Goal: Transaction & Acquisition: Book appointment/travel/reservation

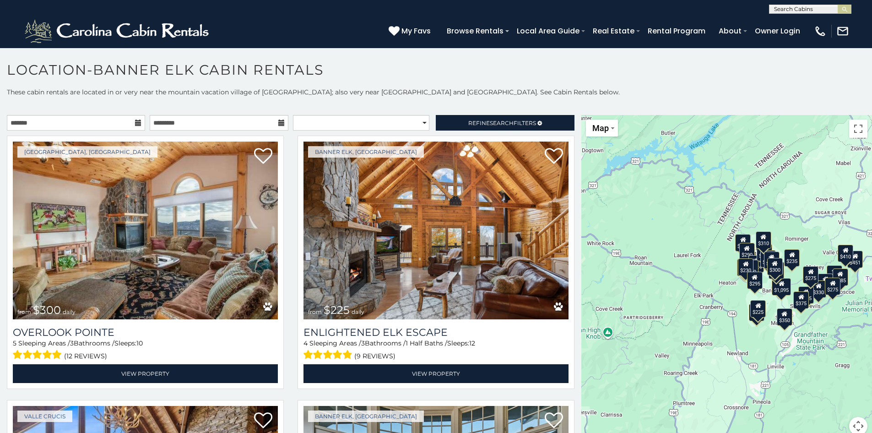
click at [136, 125] on icon at bounding box center [138, 122] width 6 height 6
click at [135, 123] on icon at bounding box center [138, 122] width 6 height 6
click at [111, 121] on input "text" at bounding box center [76, 123] width 138 height 16
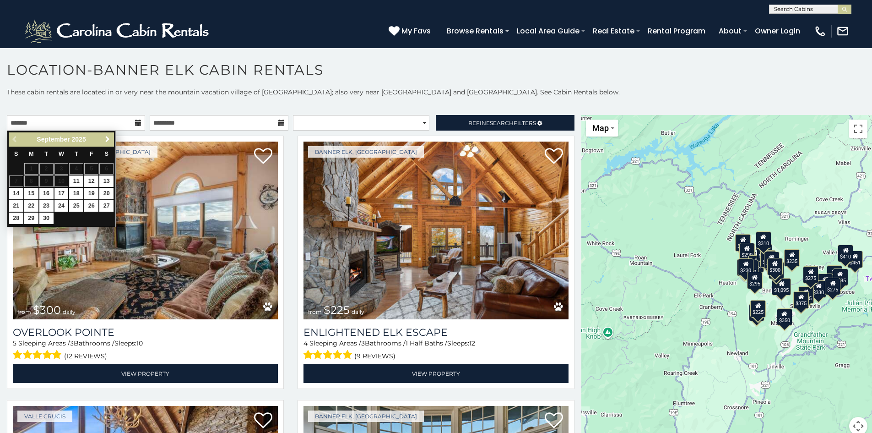
click at [107, 140] on span "Next" at bounding box center [107, 138] width 7 height 7
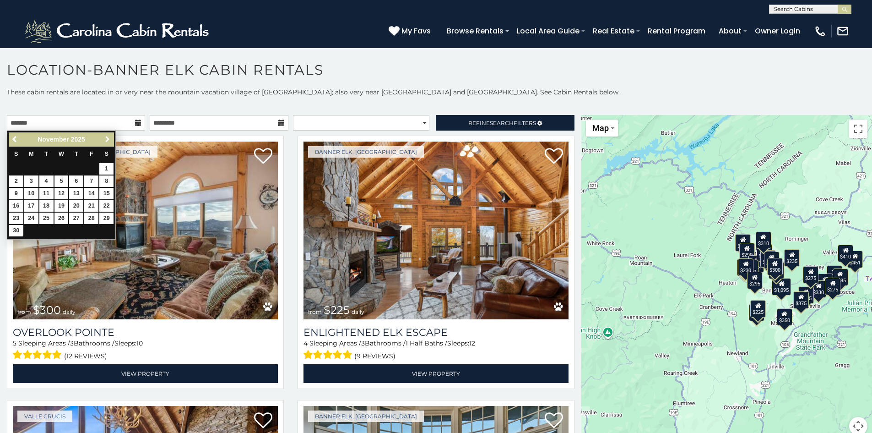
click at [107, 140] on span "Next" at bounding box center [107, 138] width 7 height 7
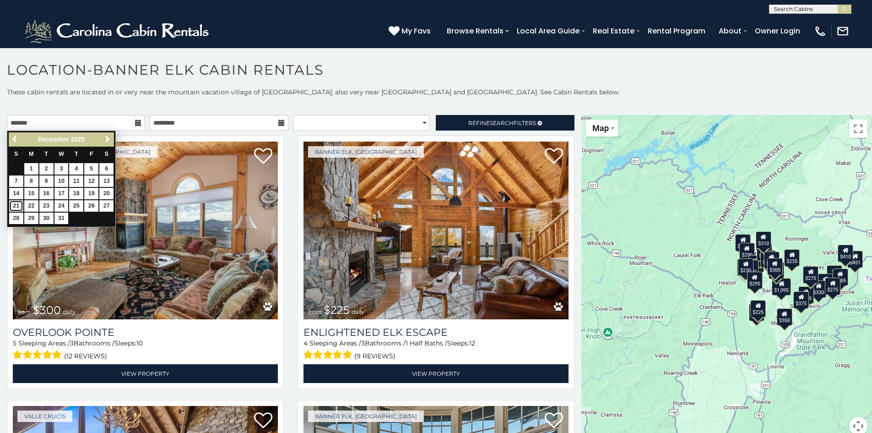
click at [16, 204] on link "21" at bounding box center [16, 205] width 14 height 11
type input "**********"
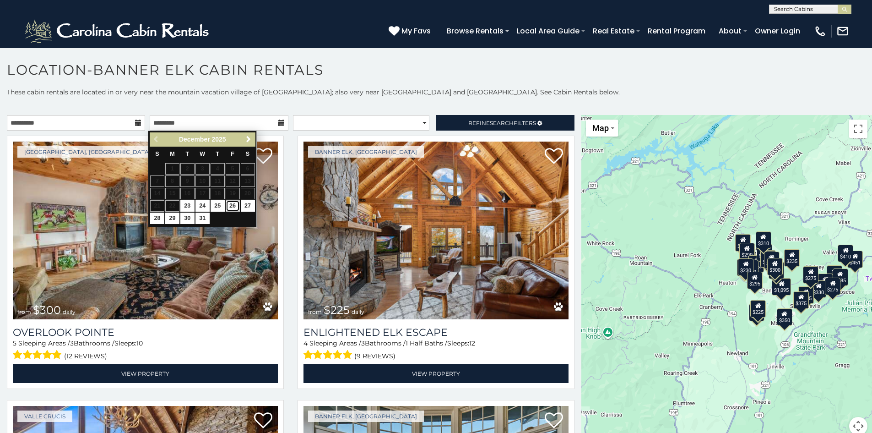
click at [233, 207] on link "26" at bounding box center [233, 205] width 14 height 11
type input "**********"
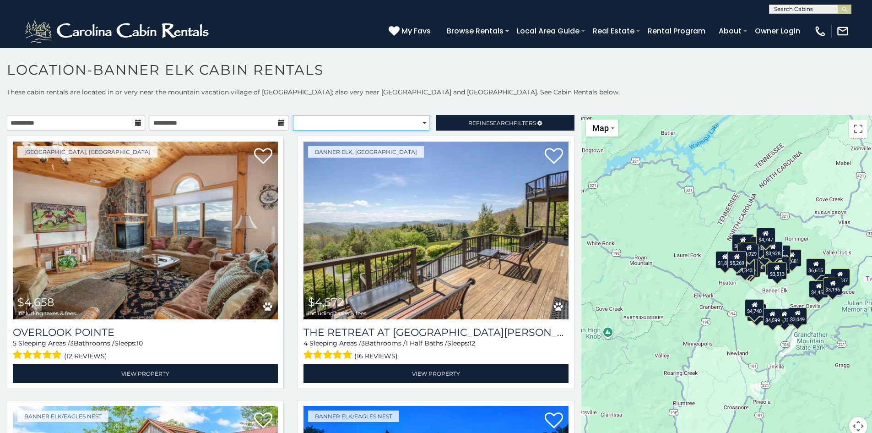
click at [420, 124] on select "**********" at bounding box center [361, 123] width 136 height 16
select select "*********"
click at [293, 115] on select "**********" at bounding box center [361, 123] width 136 height 16
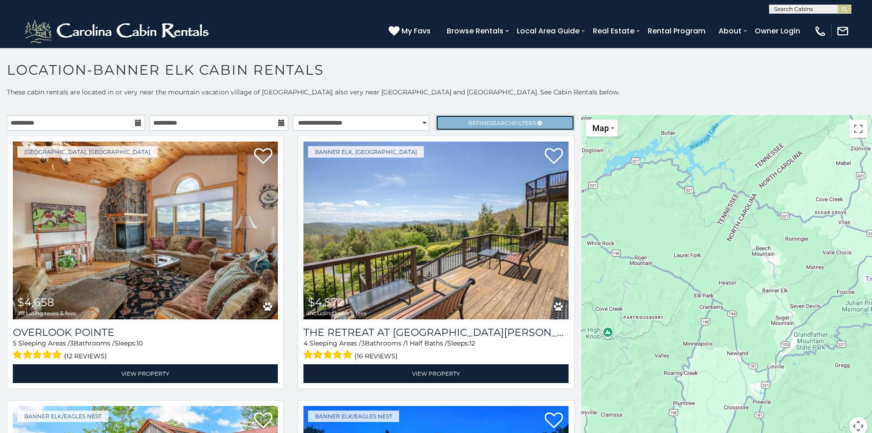
click at [458, 122] on link "Refine Search Filters" at bounding box center [505, 123] width 138 height 16
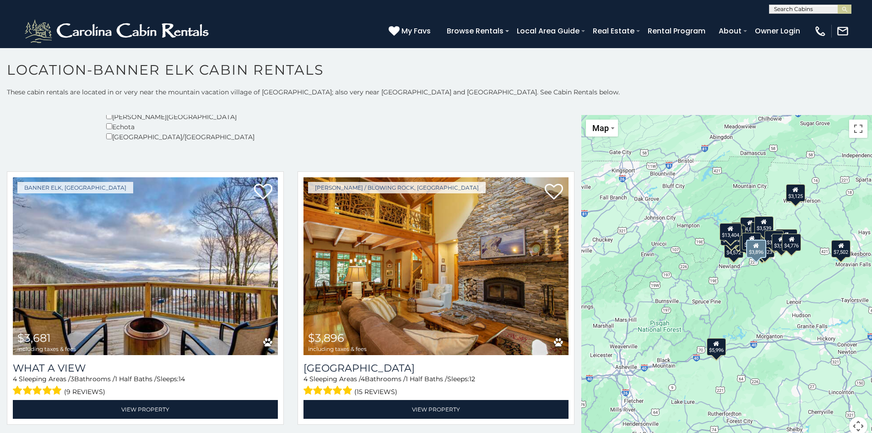
scroll to position [275, 0]
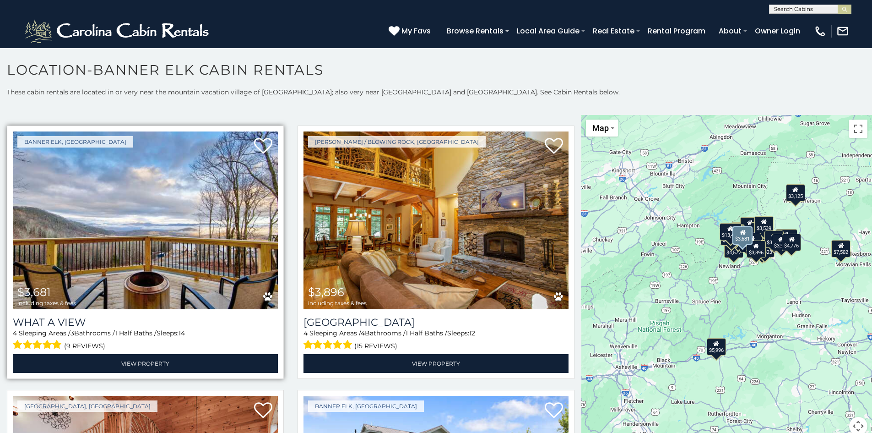
click at [238, 245] on img at bounding box center [145, 220] width 265 height 178
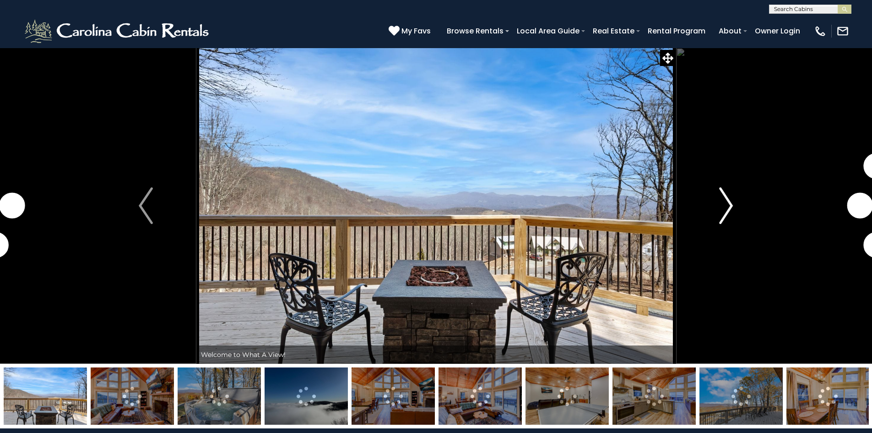
click at [727, 208] on img "Next" at bounding box center [726, 205] width 14 height 37
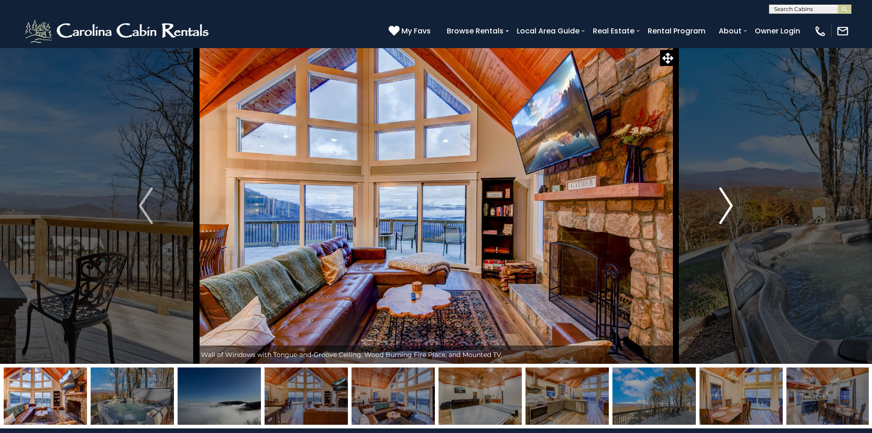
click at [727, 208] on img "Next" at bounding box center [726, 205] width 14 height 37
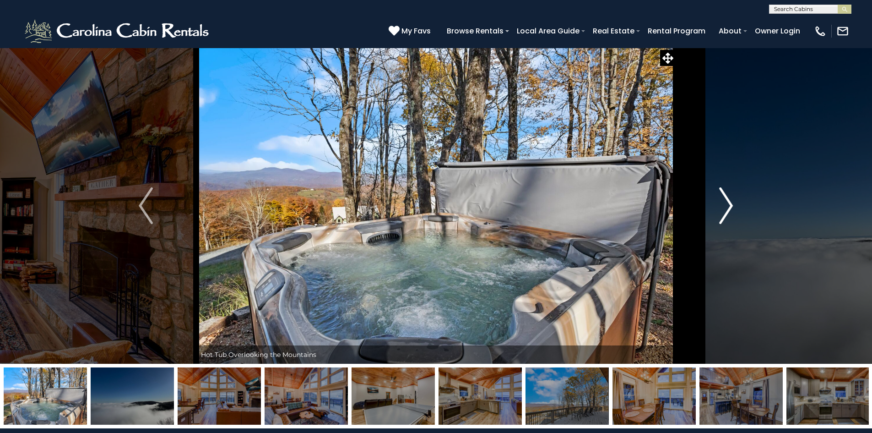
click at [727, 208] on img "Next" at bounding box center [726, 205] width 14 height 37
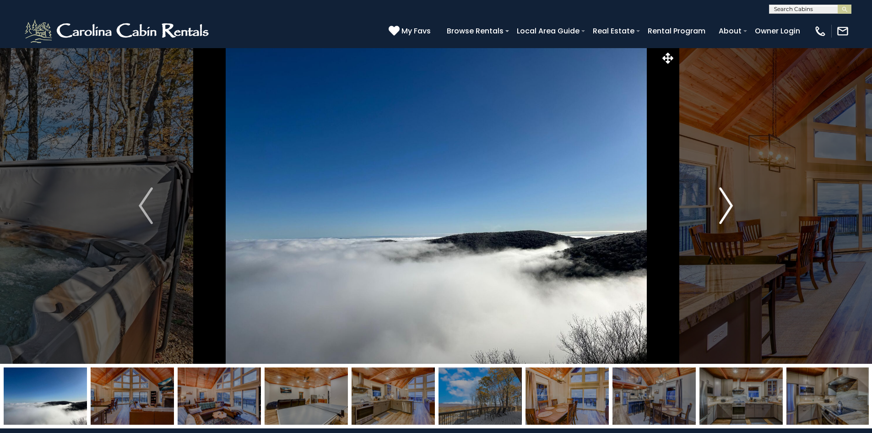
click at [727, 208] on img "Next" at bounding box center [726, 205] width 14 height 37
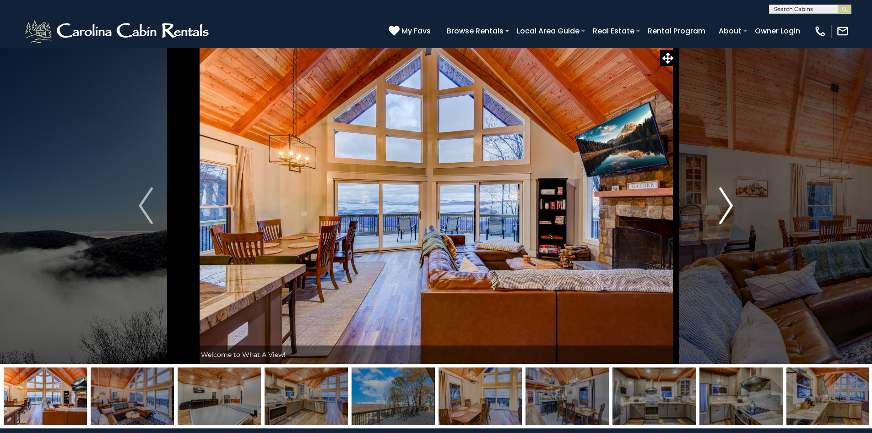
click at [727, 208] on img "Next" at bounding box center [726, 205] width 14 height 37
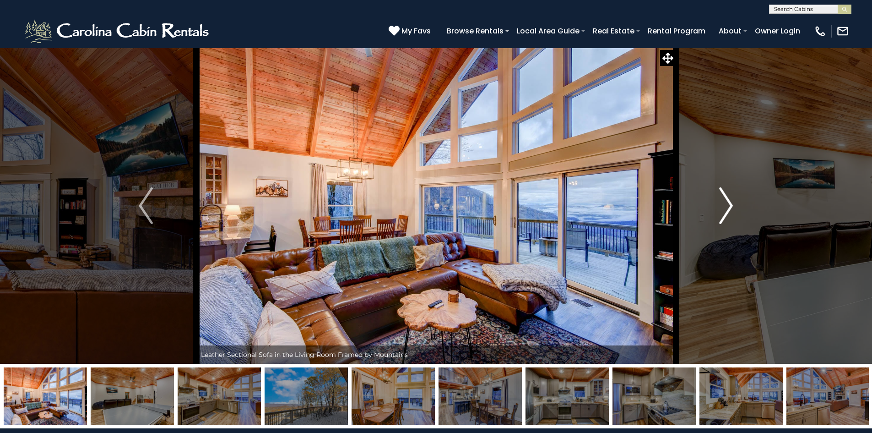
click at [727, 208] on img "Next" at bounding box center [726, 205] width 14 height 37
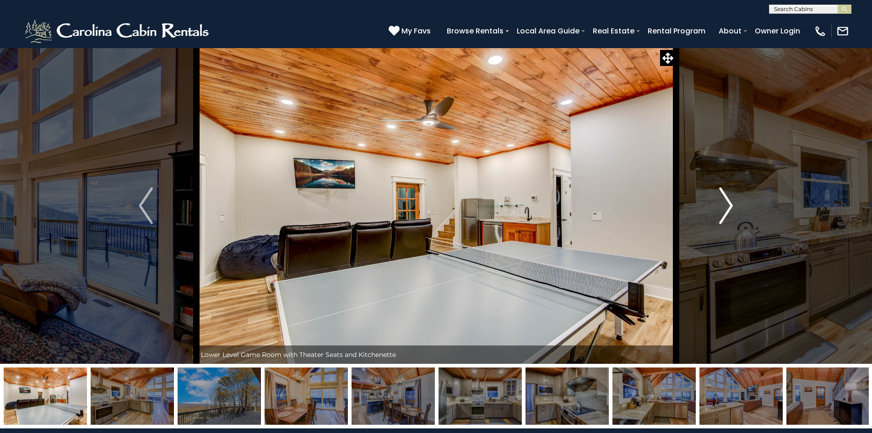
click at [727, 208] on img "Next" at bounding box center [726, 205] width 14 height 37
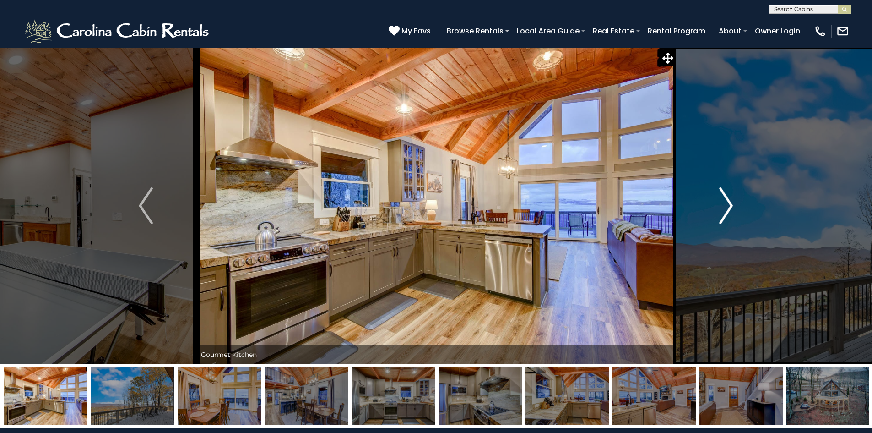
click at [727, 208] on img "Next" at bounding box center [726, 205] width 14 height 37
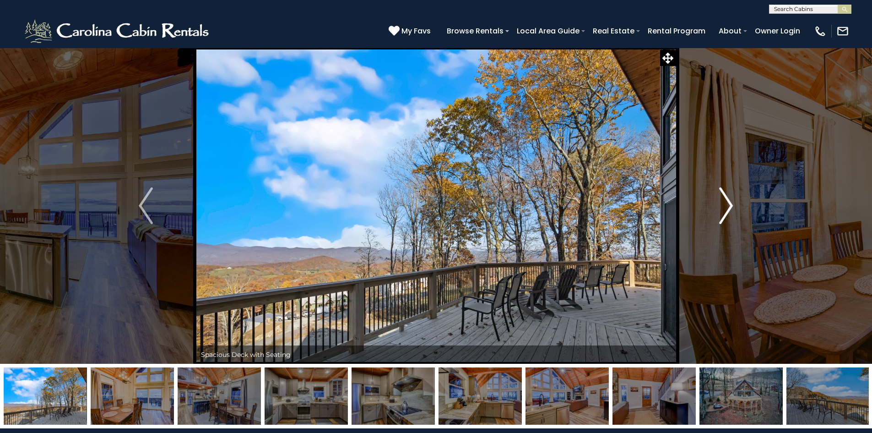
click at [727, 208] on img "Next" at bounding box center [726, 205] width 14 height 37
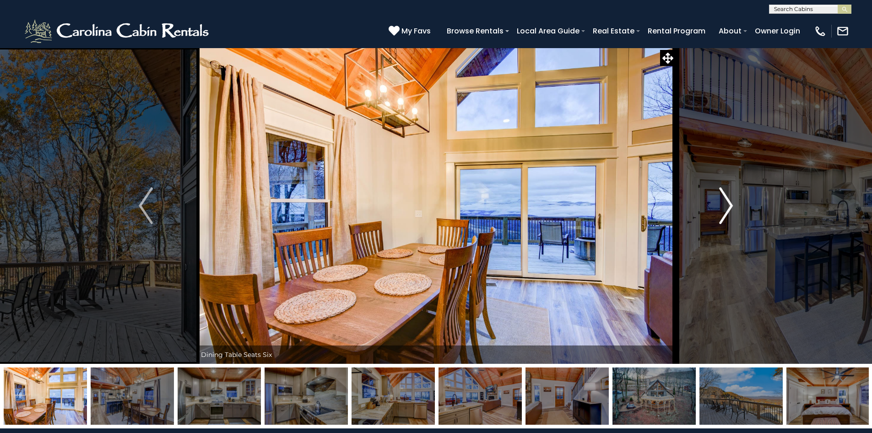
click at [727, 208] on img "Next" at bounding box center [726, 205] width 14 height 37
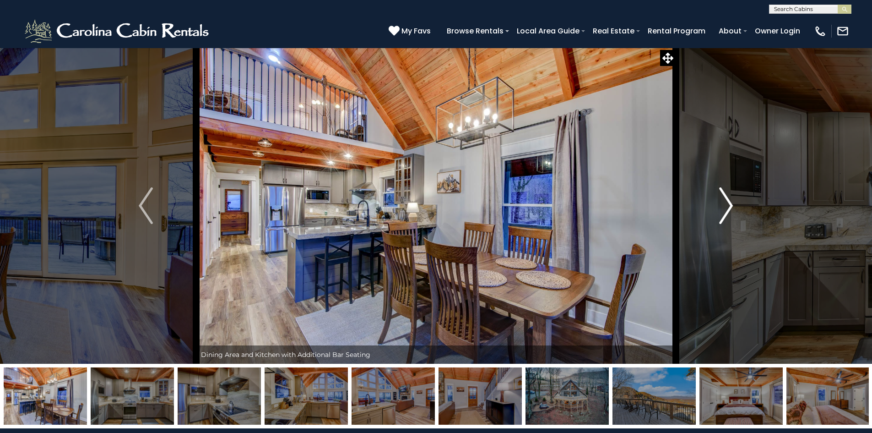
click at [727, 208] on img "Next" at bounding box center [726, 205] width 14 height 37
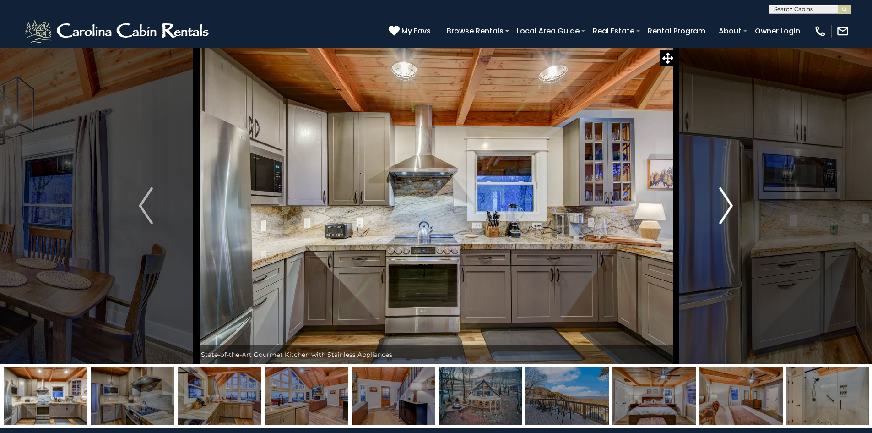
click at [727, 208] on img "Next" at bounding box center [726, 205] width 14 height 37
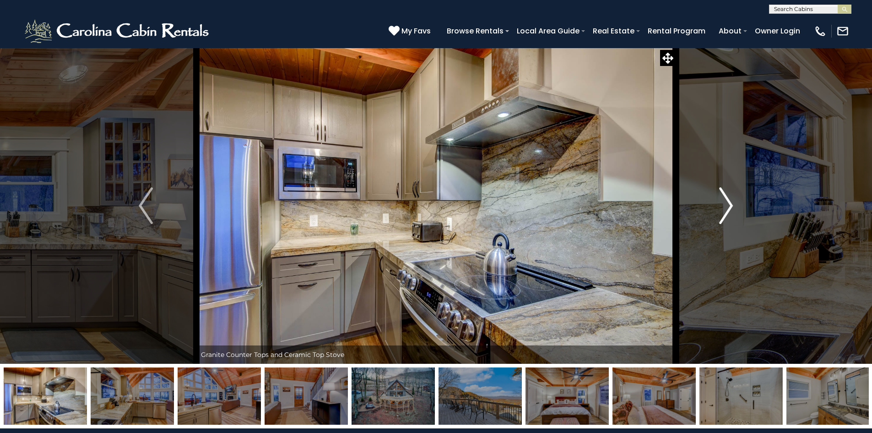
click at [727, 208] on img "Next" at bounding box center [726, 205] width 14 height 37
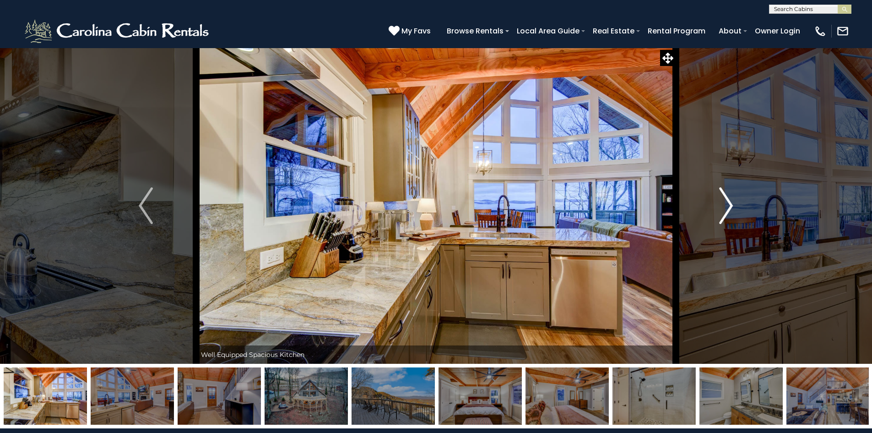
click at [727, 208] on img "Next" at bounding box center [726, 205] width 14 height 37
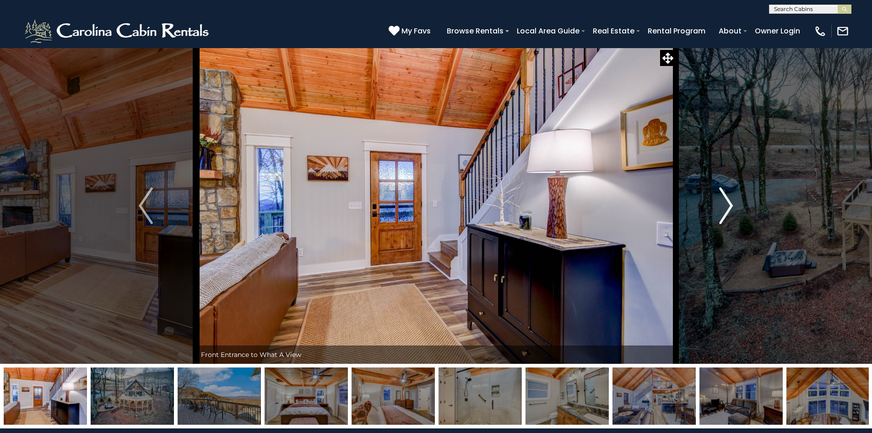
click at [727, 208] on img "Next" at bounding box center [726, 205] width 14 height 37
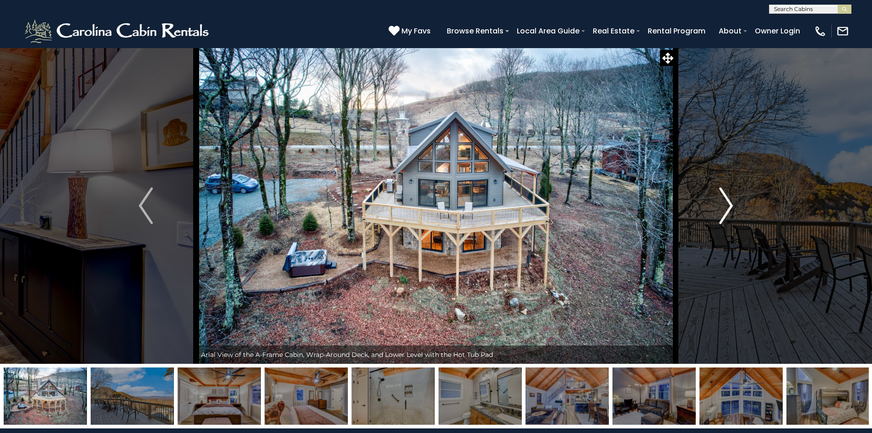
click at [727, 208] on img "Next" at bounding box center [726, 205] width 14 height 37
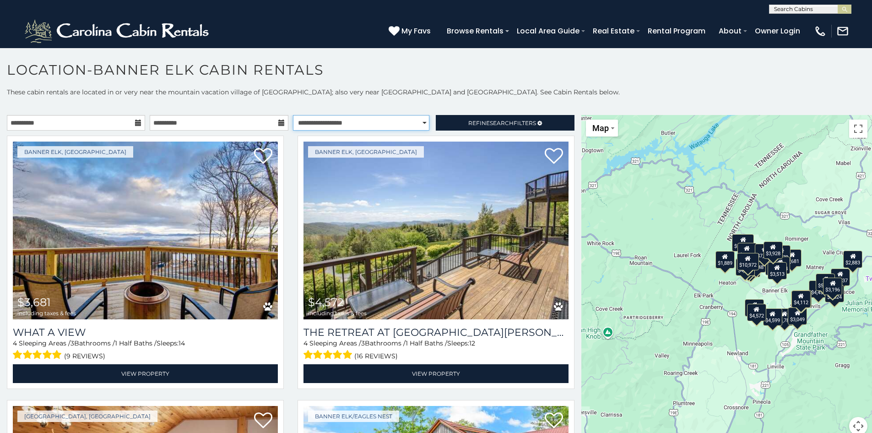
click at [419, 123] on select "**********" at bounding box center [361, 123] width 136 height 16
click at [293, 115] on select "**********" at bounding box center [361, 123] width 136 height 16
click at [483, 119] on link "Refine Search Filters" at bounding box center [505, 123] width 138 height 16
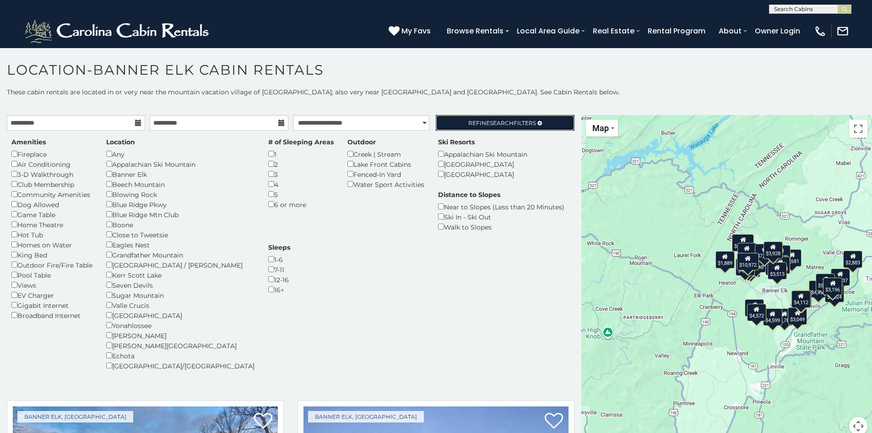
click at [436, 115] on link "Refine Search Filters" at bounding box center [505, 123] width 138 height 16
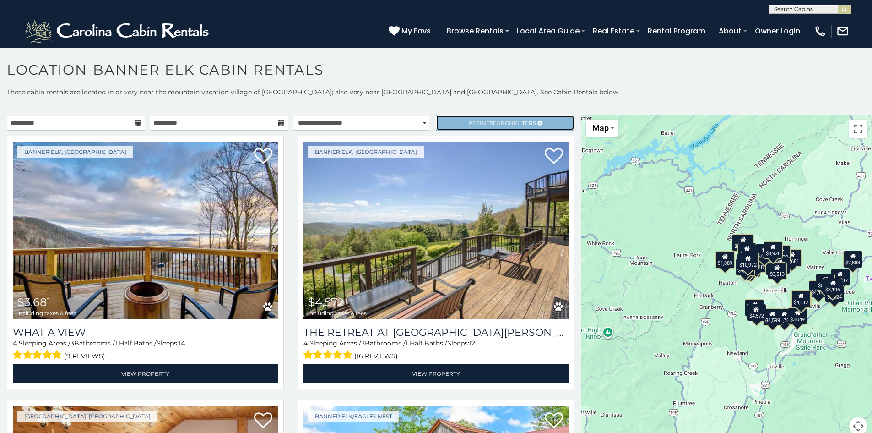
click at [503, 123] on span "Search" at bounding box center [502, 122] width 24 height 7
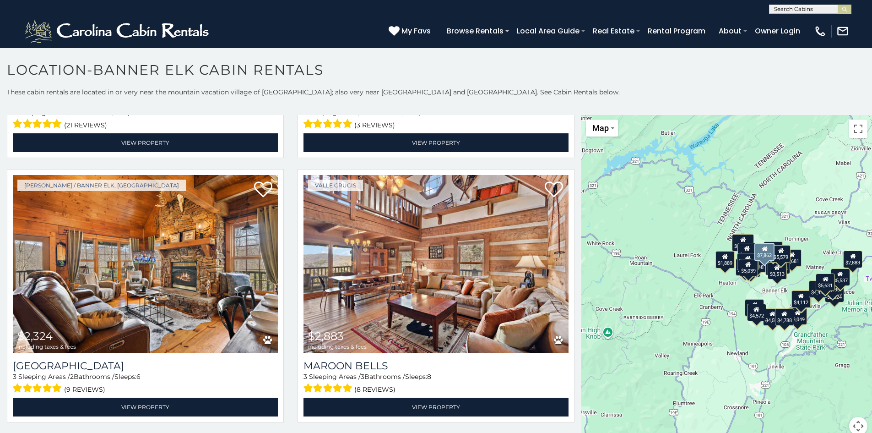
scroll to position [2609, 0]
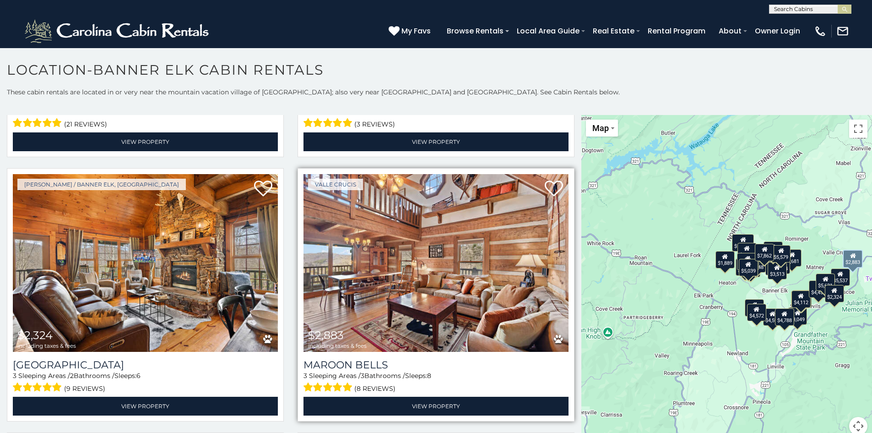
click at [399, 275] on img at bounding box center [435, 263] width 265 height 178
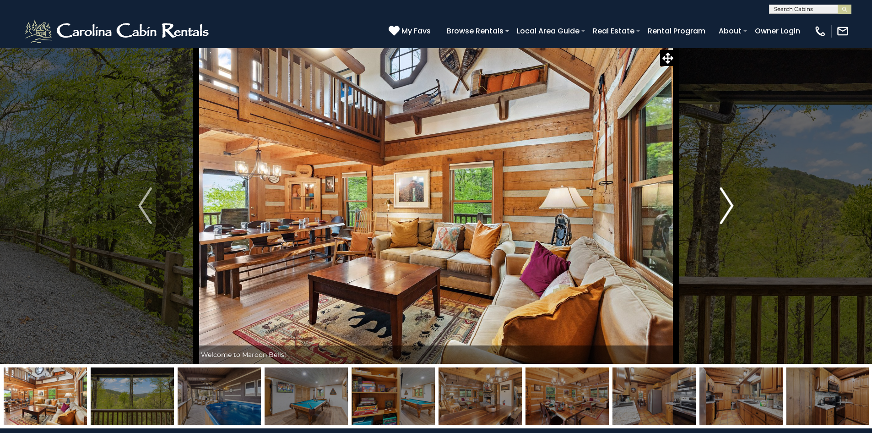
click at [726, 206] on img "Next" at bounding box center [727, 205] width 14 height 37
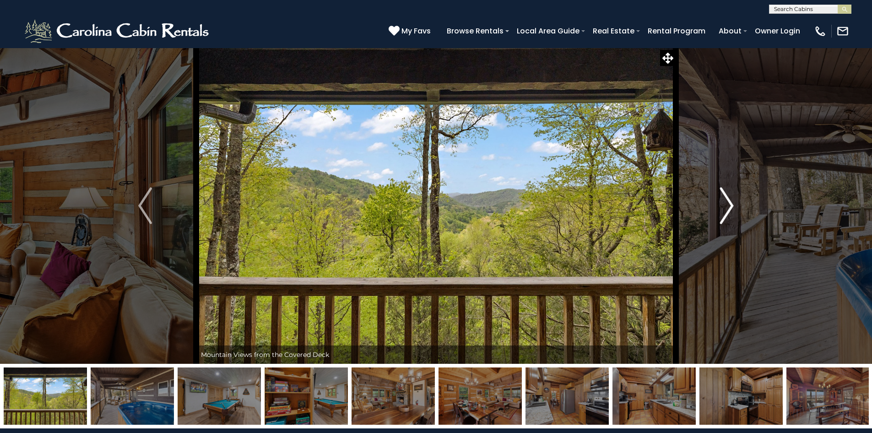
click at [726, 206] on img "Next" at bounding box center [727, 205] width 14 height 37
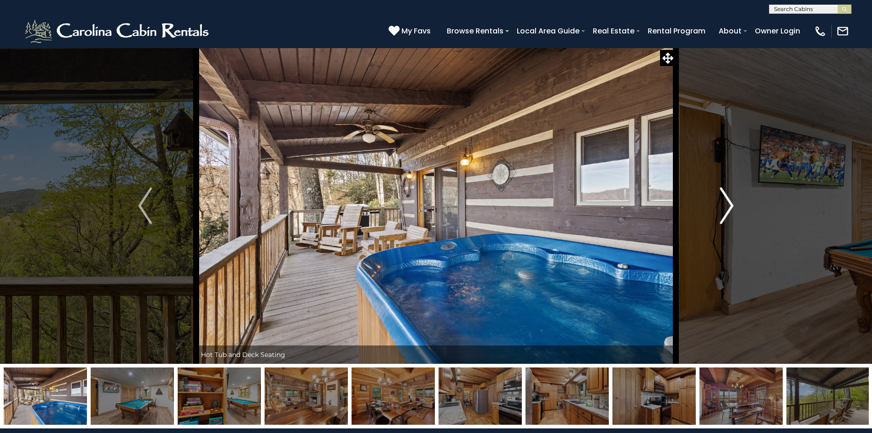
click at [726, 206] on img "Next" at bounding box center [727, 205] width 14 height 37
